Goal: Book appointment/travel/reservation

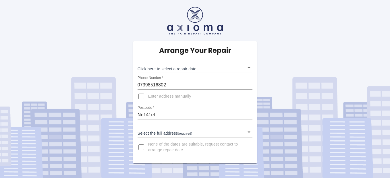
click at [141, 97] on input "Enter address manually" at bounding box center [142, 97] width 14 height 14
checkbox input "true"
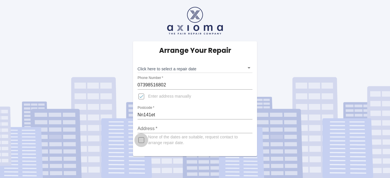
click at [142, 140] on input "None of the dates are suitable, request contact to arrange repair date." at bounding box center [142, 140] width 14 height 14
checkbox input "true"
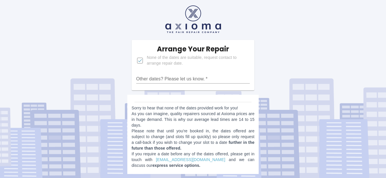
scroll to position [2, 0]
click at [210, 81] on input "Other dates? Please let us know.   *" at bounding box center [193, 78] width 114 height 9
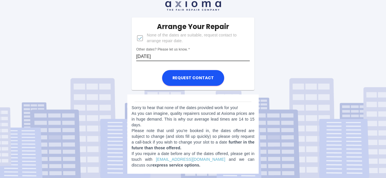
scroll to position [0, 0]
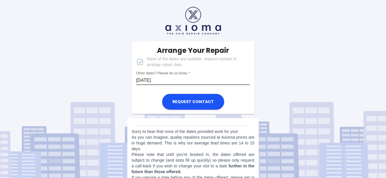
type input "[DATE]"
click at [139, 62] on input "None of the dates are suitable, request contact to arrange repair date." at bounding box center [140, 62] width 14 height 14
checkbox input "false"
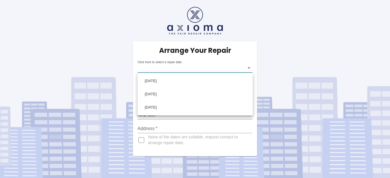
click at [166, 69] on body "Arrange Your Repair Click here to select a repair date ​ Phone Number   * 07398…" at bounding box center [195, 89] width 390 height 178
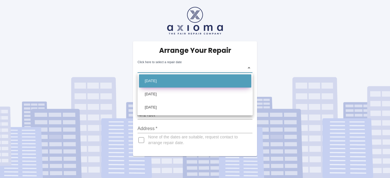
click at [167, 81] on li "[DATE]" at bounding box center [195, 80] width 112 height 13
type input "[DATE]T00:00:00.000Z"
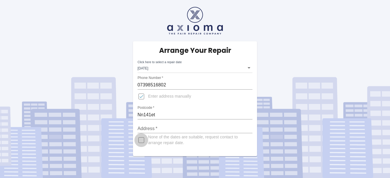
click at [142, 142] on input "None of the dates are suitable, request contact to arrange repair date." at bounding box center [142, 140] width 14 height 14
checkbox input "true"
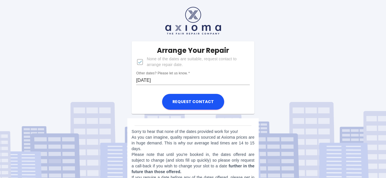
scroll to position [24, 0]
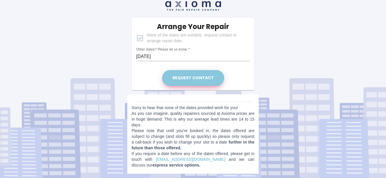
click at [201, 80] on button "Request contact" at bounding box center [193, 78] width 62 height 16
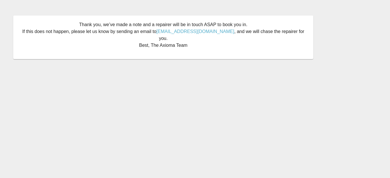
drag, startPoint x: 325, startPoint y: 60, endPoint x: 318, endPoint y: 59, distance: 6.4
click at [319, 59] on div "Thank you, we’ve made a note and a repairer will be in touch ASAP to book you i…" at bounding box center [195, 37] width 381 height 61
